Goal: Information Seeking & Learning: Learn about a topic

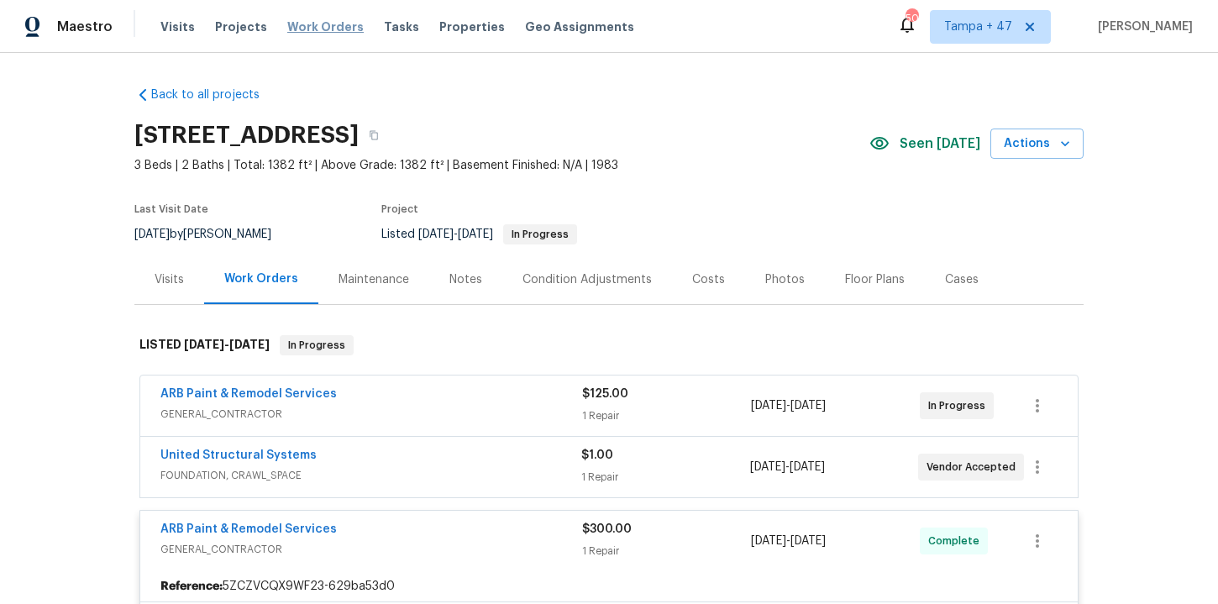
scroll to position [163, 0]
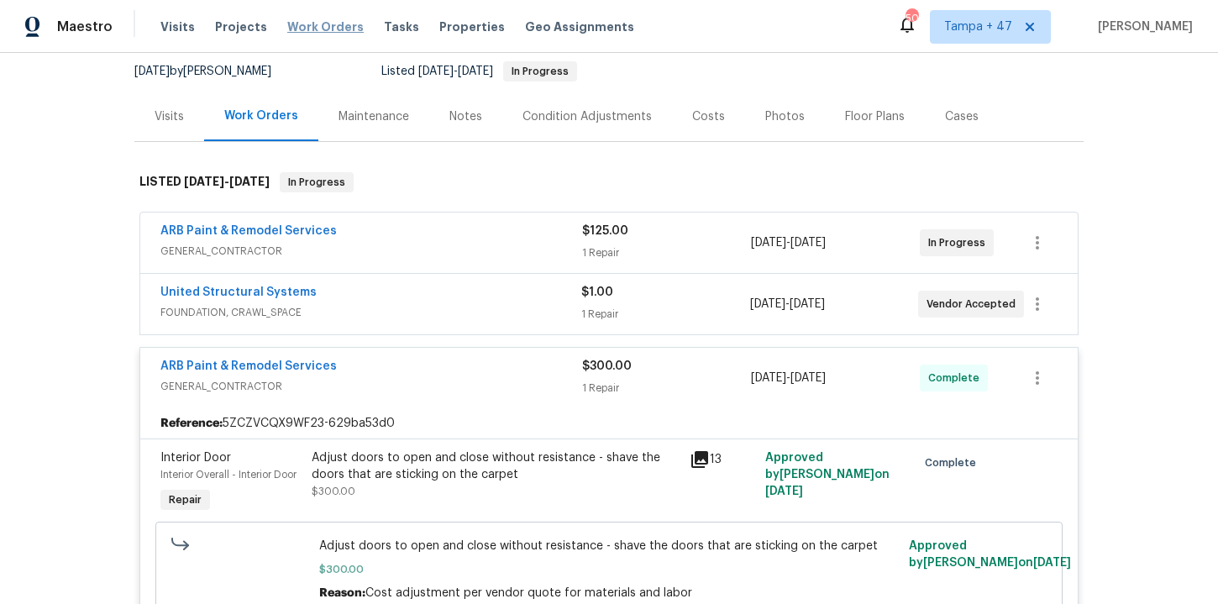
click at [311, 22] on span "Work Orders" at bounding box center [325, 26] width 76 height 17
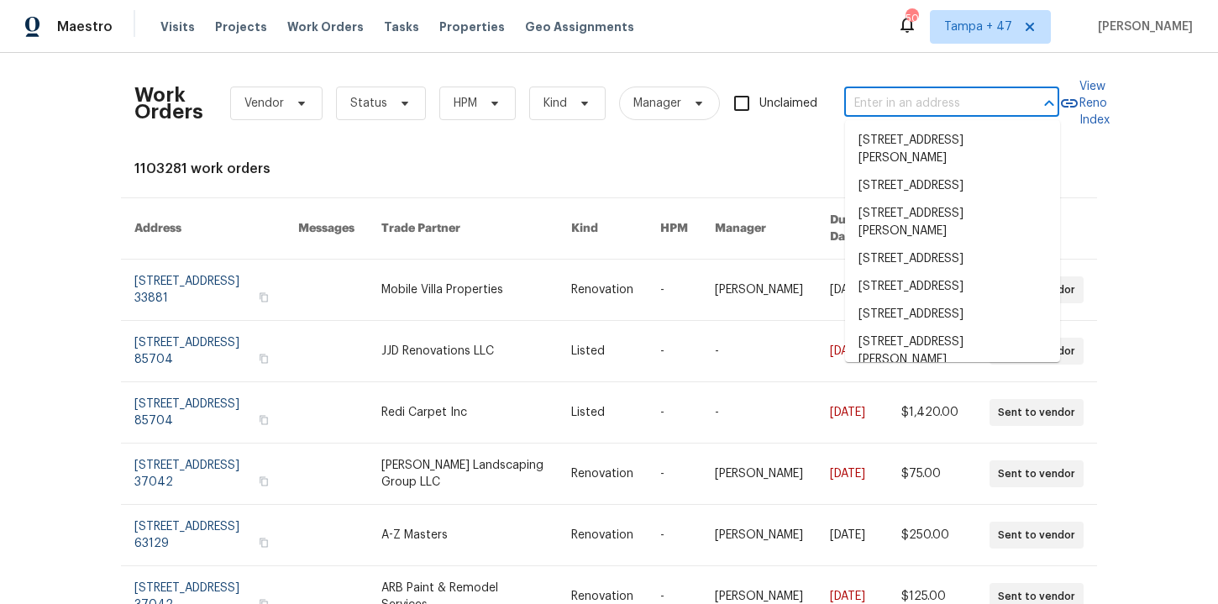
click at [883, 112] on input "text" at bounding box center [928, 104] width 168 height 26
paste input "[STREET_ADDRESS][PERSON_NAME]"
type input "[STREET_ADDRESS][PERSON_NAME]"
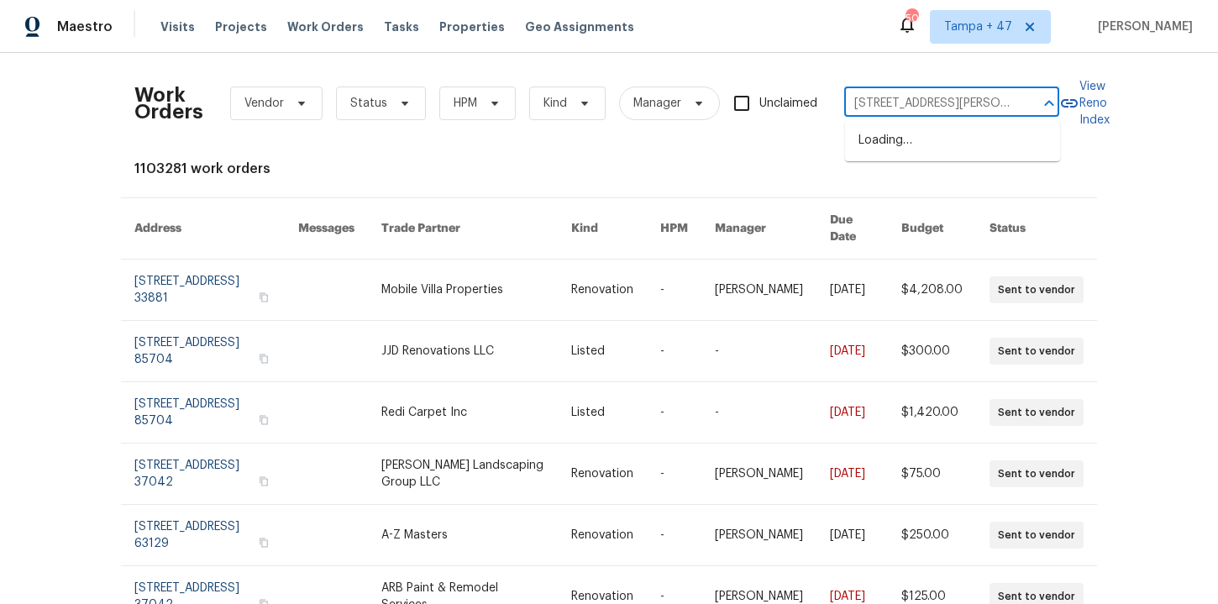
scroll to position [0, 32]
click at [916, 153] on li "[STREET_ADDRESS][PERSON_NAME]" at bounding box center [952, 149] width 215 height 45
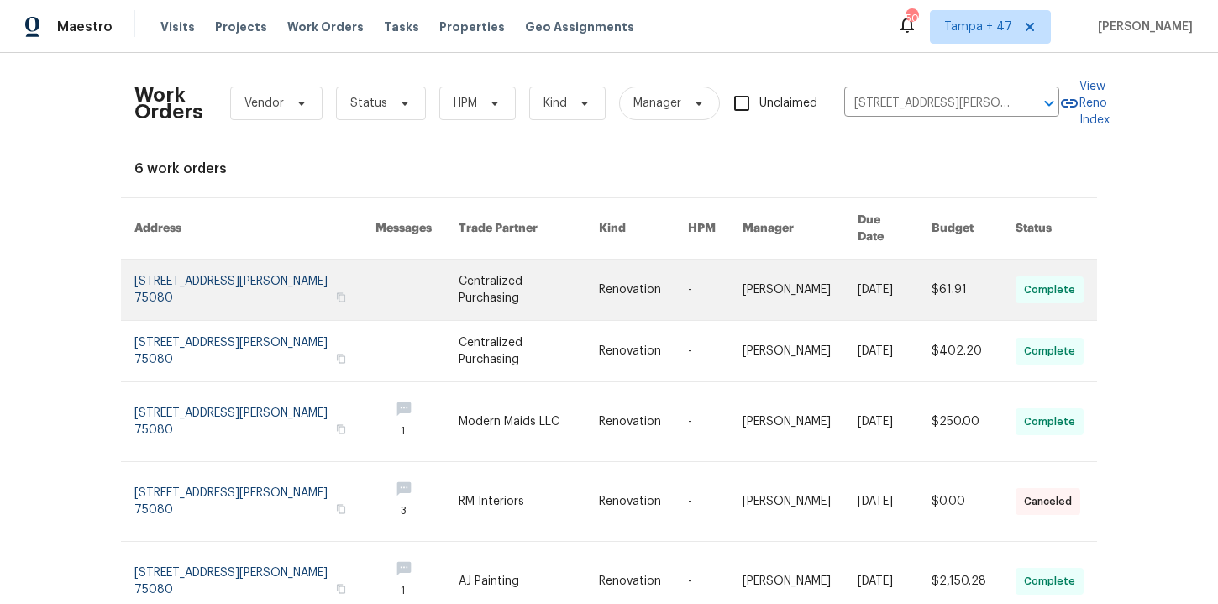
click at [183, 265] on link at bounding box center [254, 290] width 241 height 60
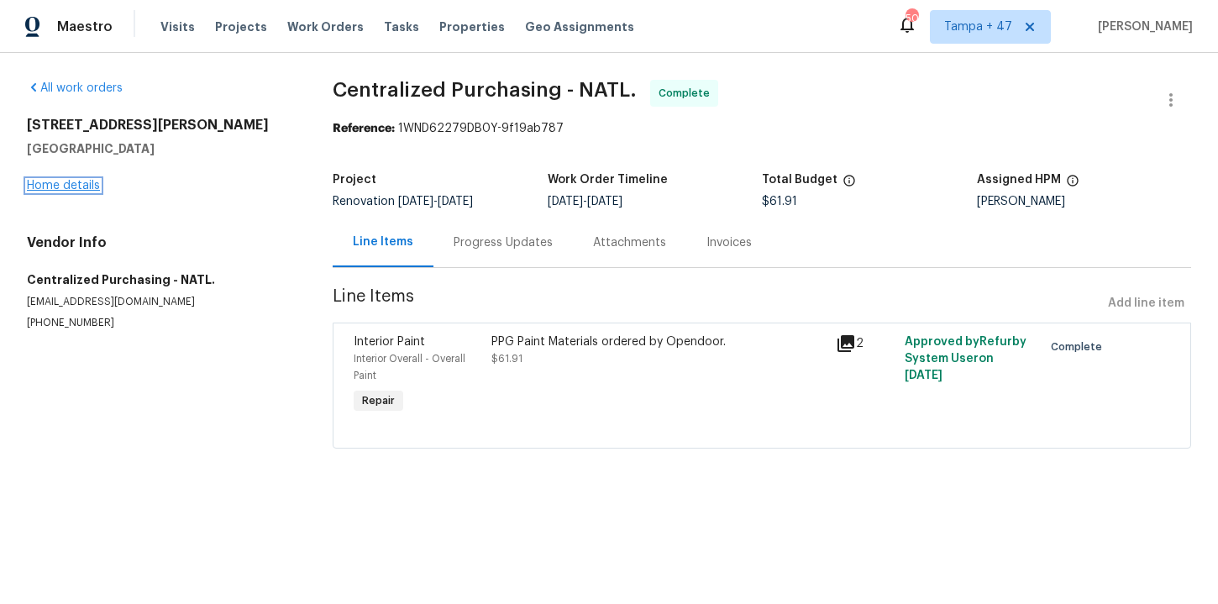
click at [66, 187] on link "Home details" at bounding box center [63, 186] width 73 height 12
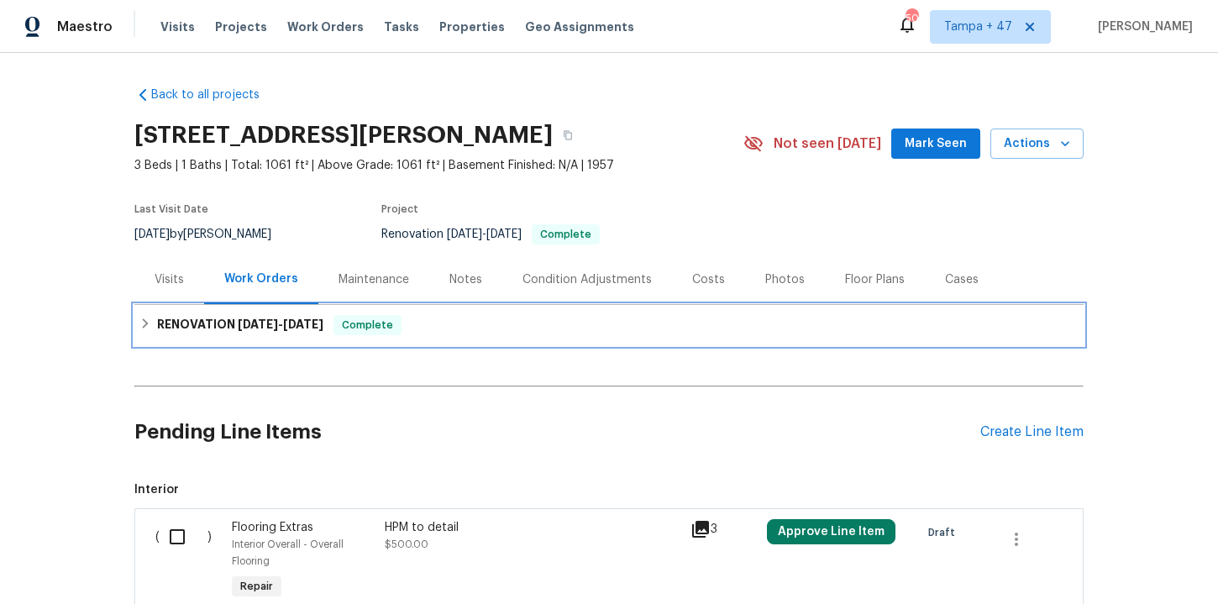
click at [565, 319] on div "RENOVATION [DATE] - [DATE] Complete" at bounding box center [608, 325] width 939 height 20
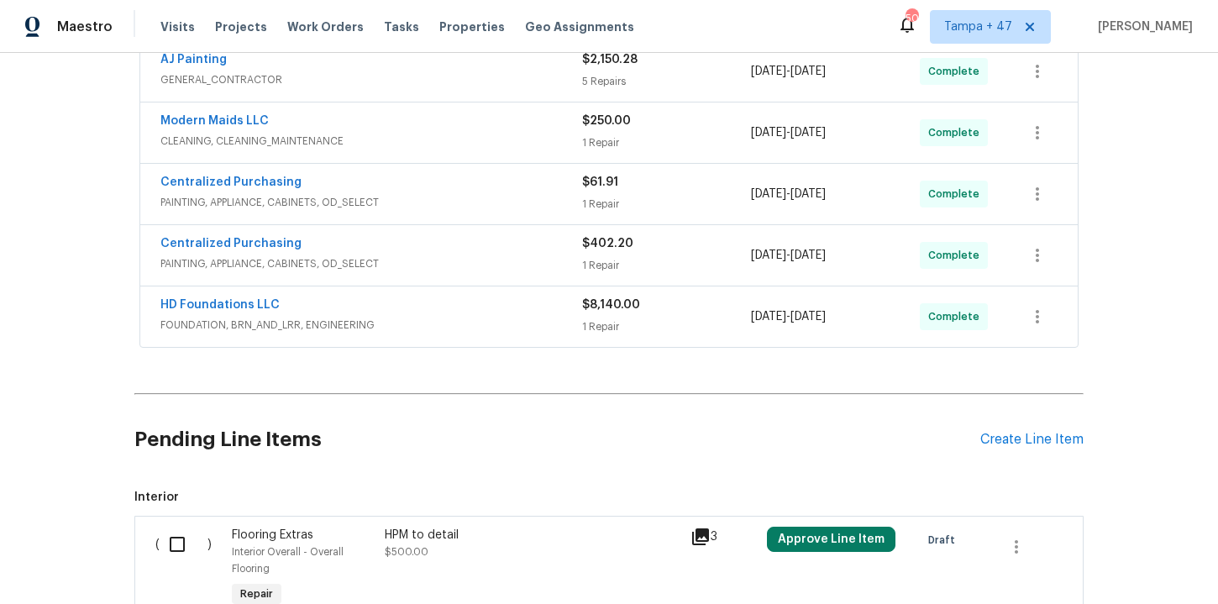
scroll to position [323, 0]
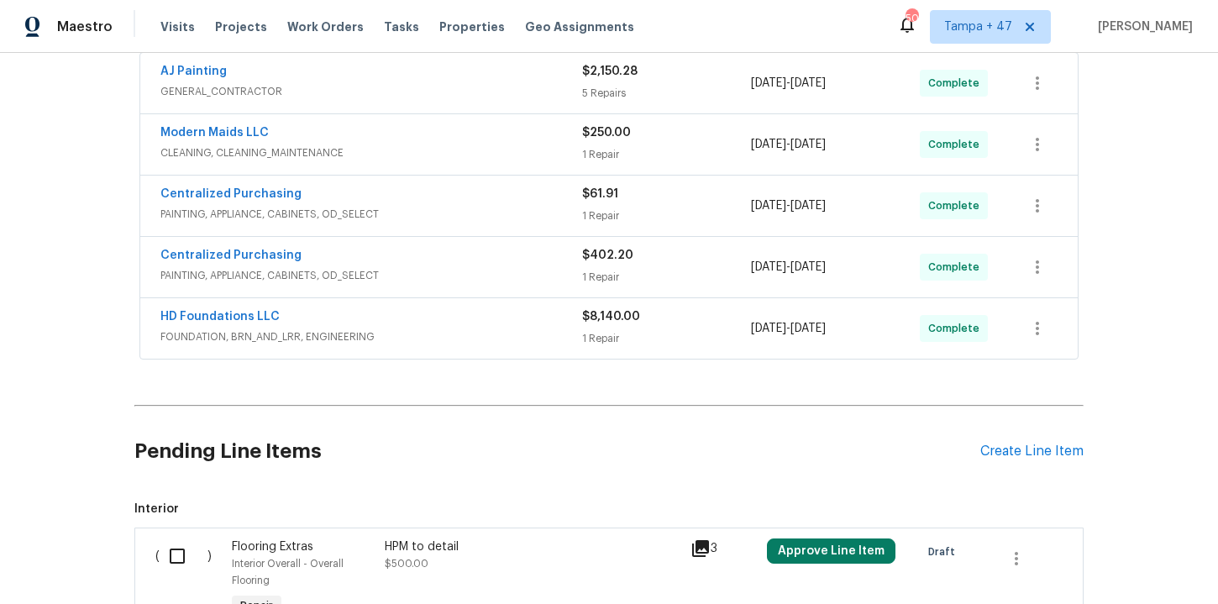
click at [496, 316] on div "HD Foundations LLC" at bounding box center [371, 318] width 422 height 20
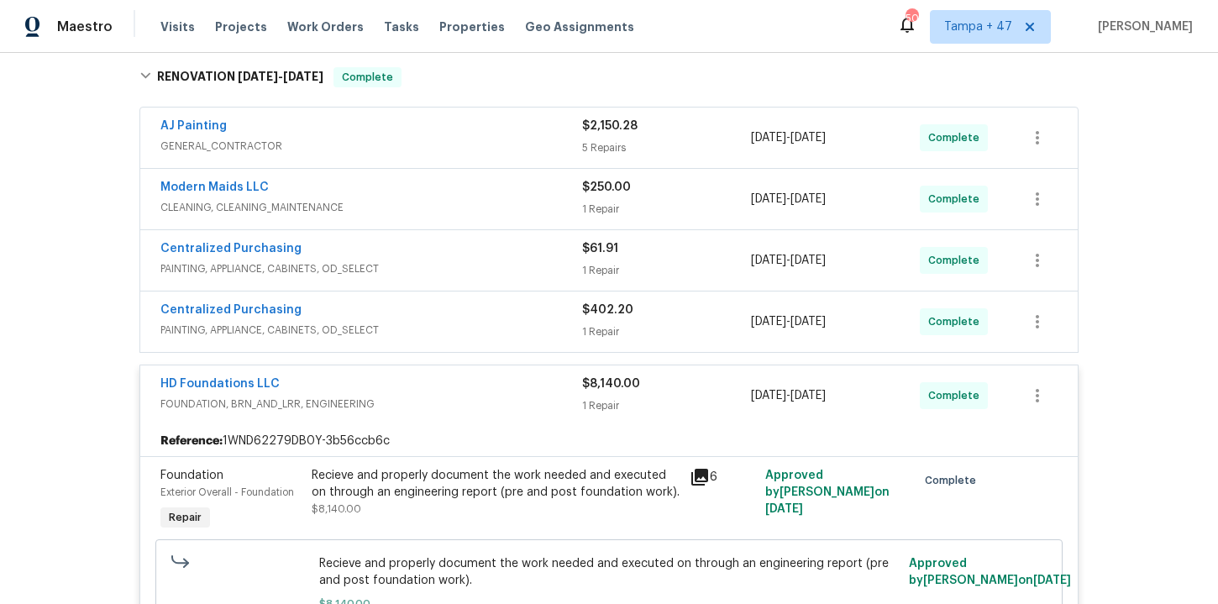
scroll to position [255, 0]
